Goal: Navigation & Orientation: Find specific page/section

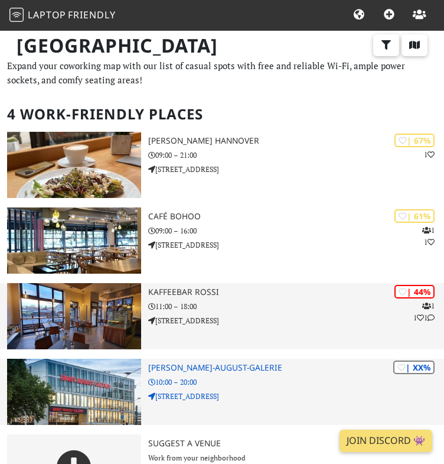
scroll to position [7, 0]
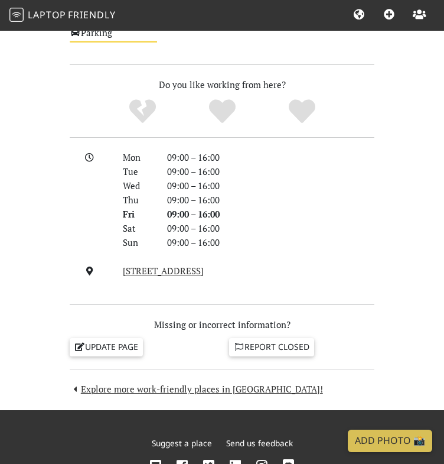
scroll to position [987, 0]
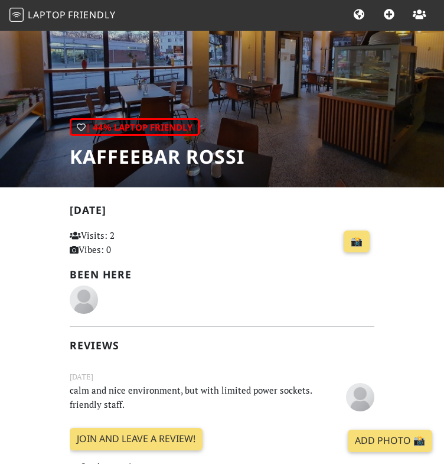
scroll to position [87, 0]
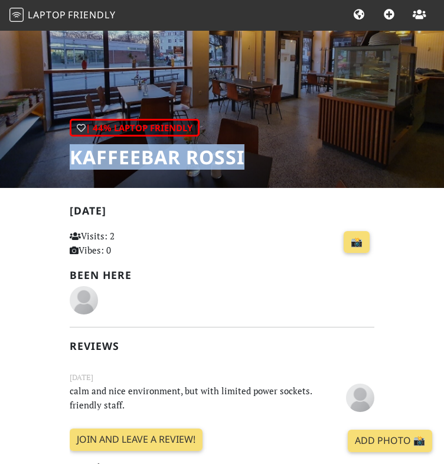
drag, startPoint x: 263, startPoint y: 158, endPoint x: 73, endPoint y: 164, distance: 190.3
click at [58, 166] on div "| 44% Laptop Friendly Kaffeebar Rossi" at bounding box center [222, 65] width 444 height 246
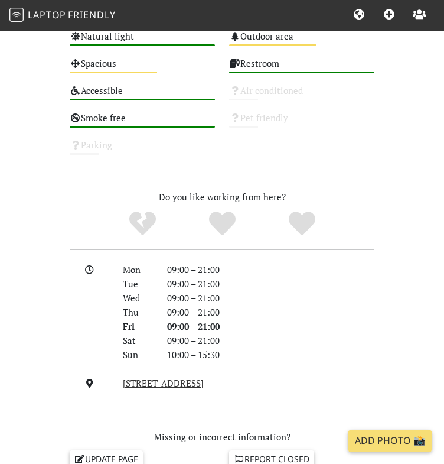
scroll to position [987, 0]
